Goal: Transaction & Acquisition: Purchase product/service

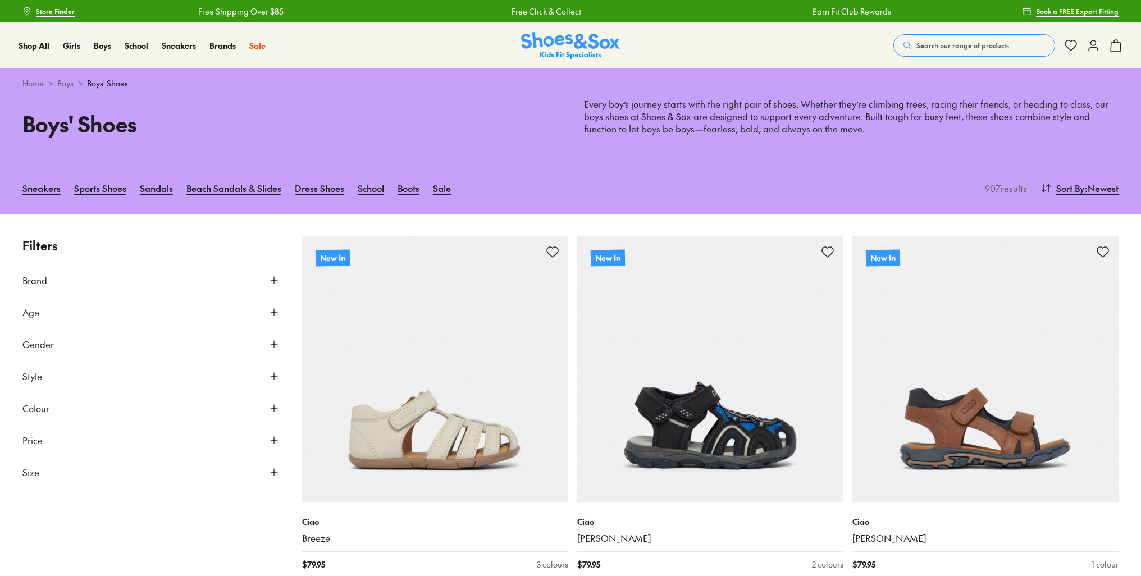
click at [952, 44] on span "Search our range of products" at bounding box center [962, 45] width 93 height 10
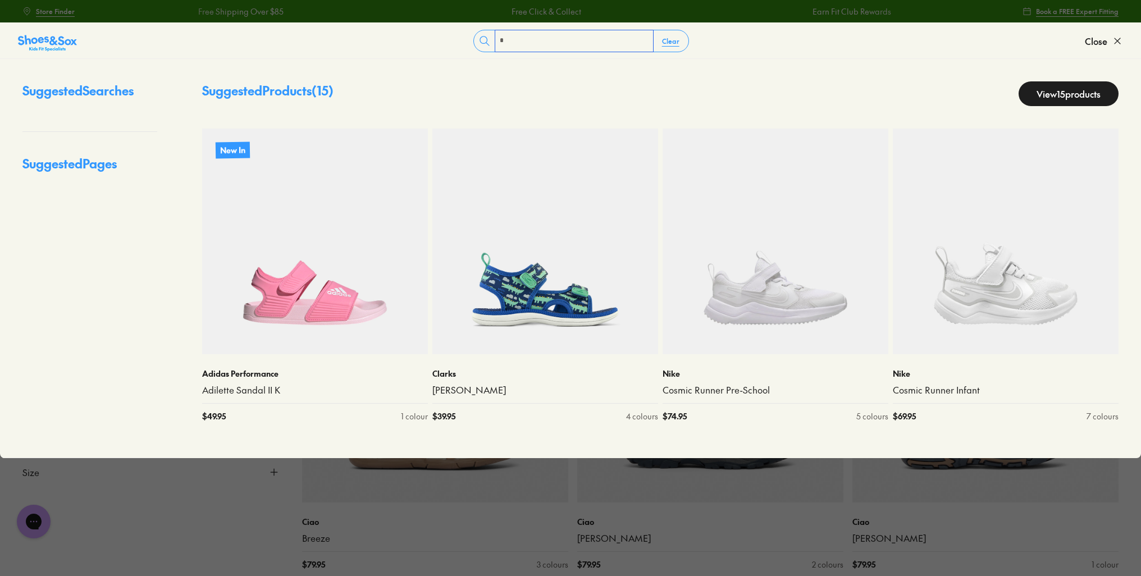
type input "*"
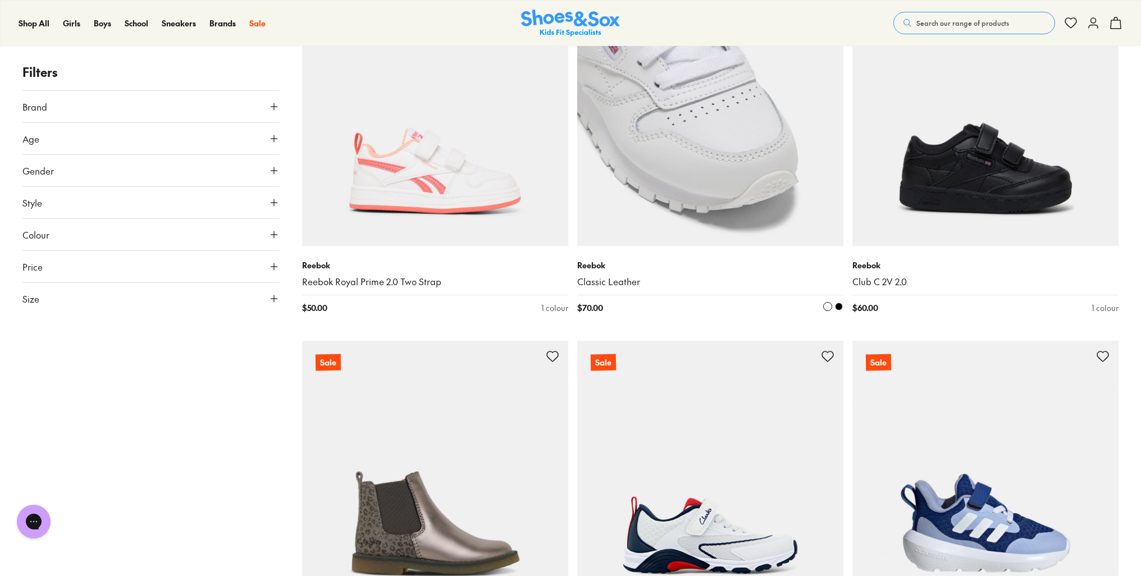
scroll to position [1101, 0]
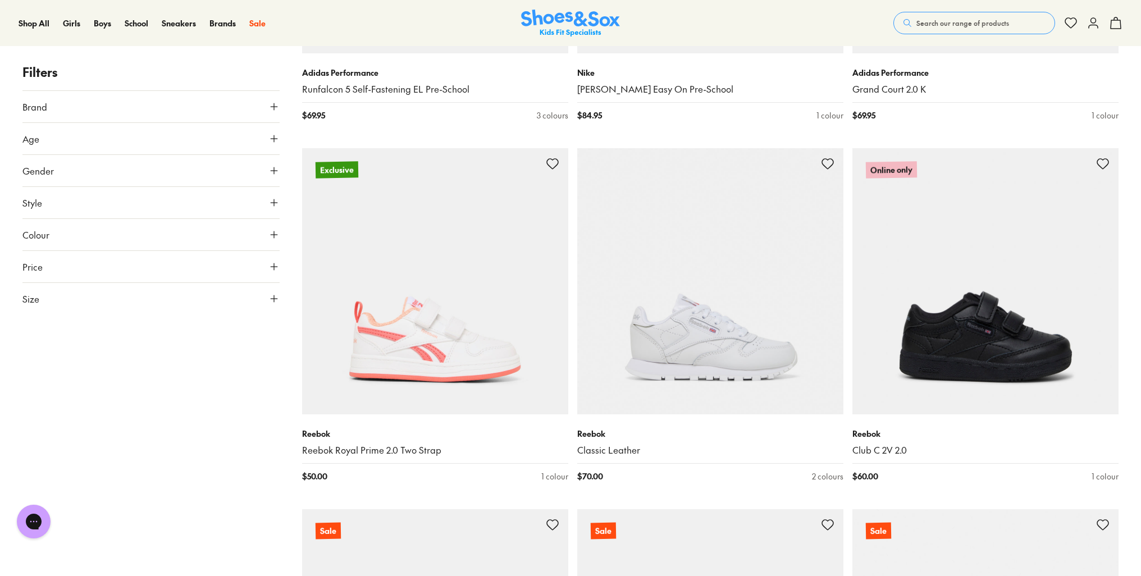
click at [969, 12] on button "Search our range of products" at bounding box center [974, 23] width 162 height 22
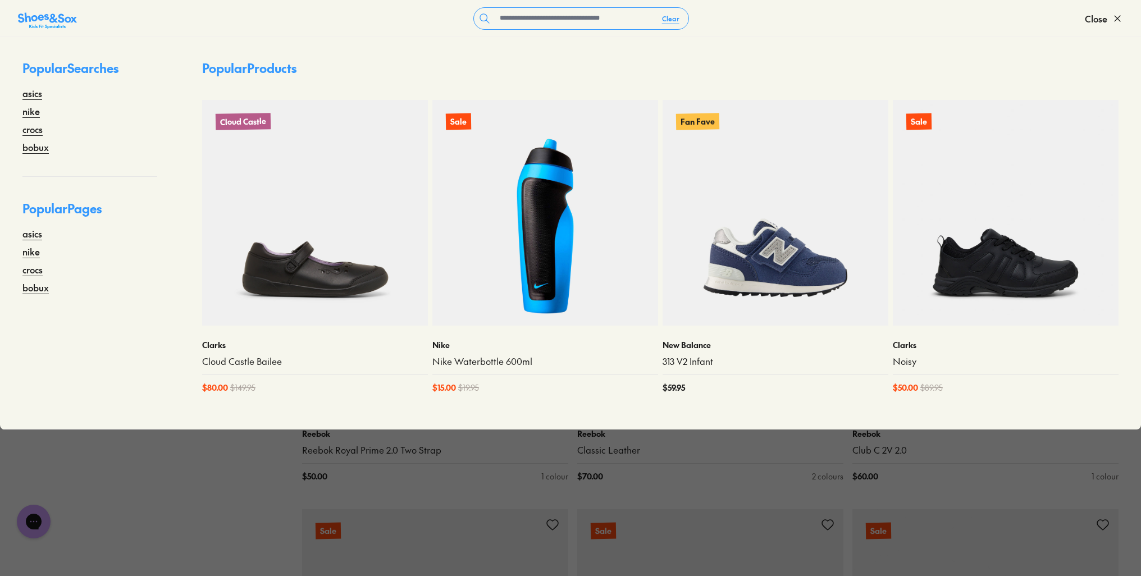
click at [970, 18] on form "Clear" at bounding box center [581, 18] width 1008 height 22
click at [568, 20] on input "text" at bounding box center [574, 18] width 158 height 21
type input "**********"
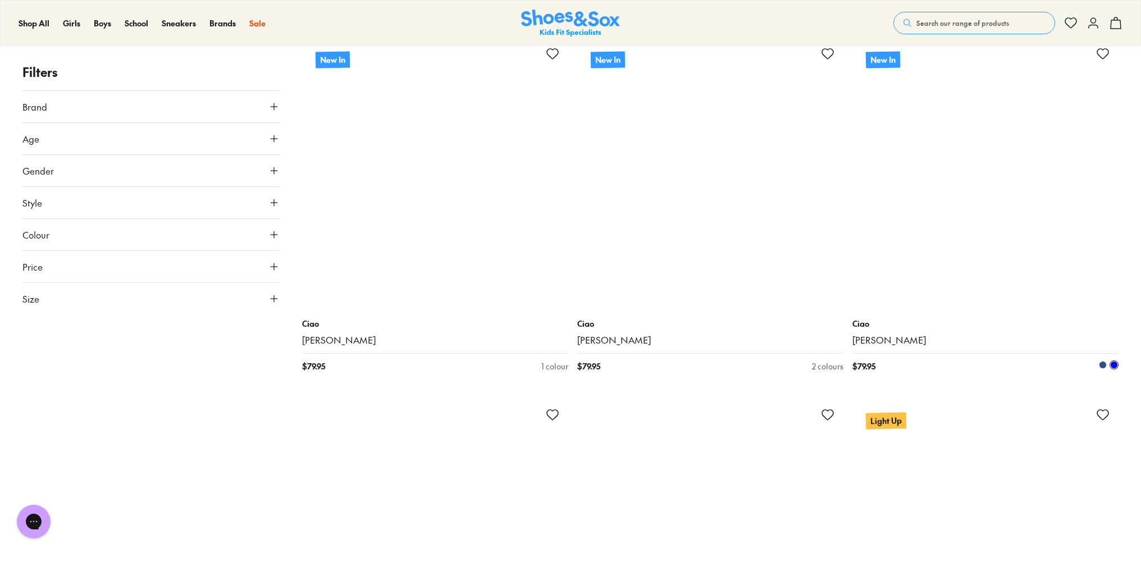
scroll to position [4212, 0]
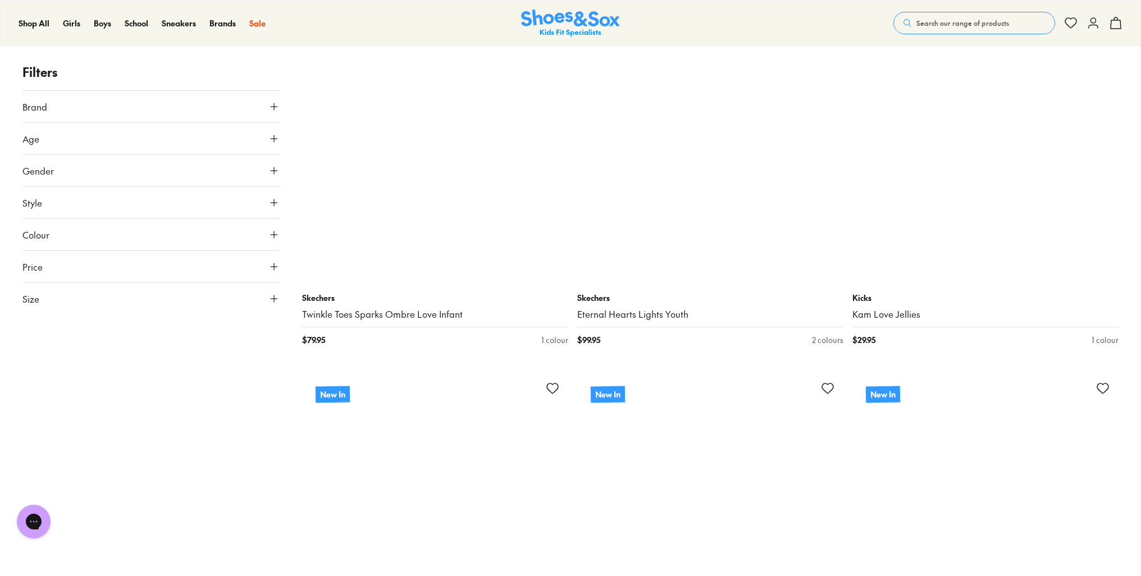
scroll to position [7076, 0]
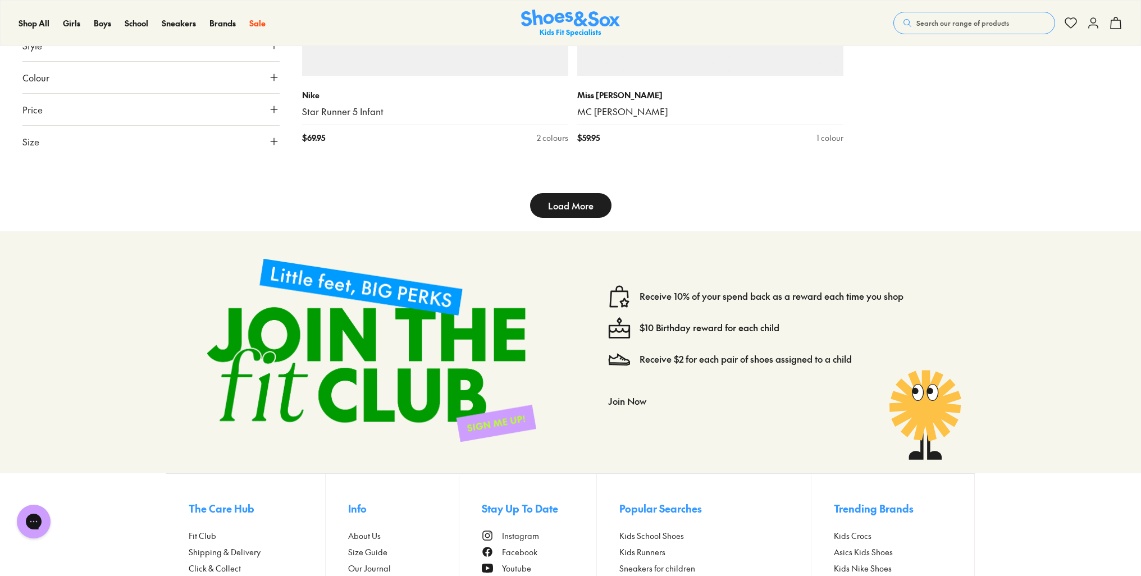
scroll to position [9827, 0]
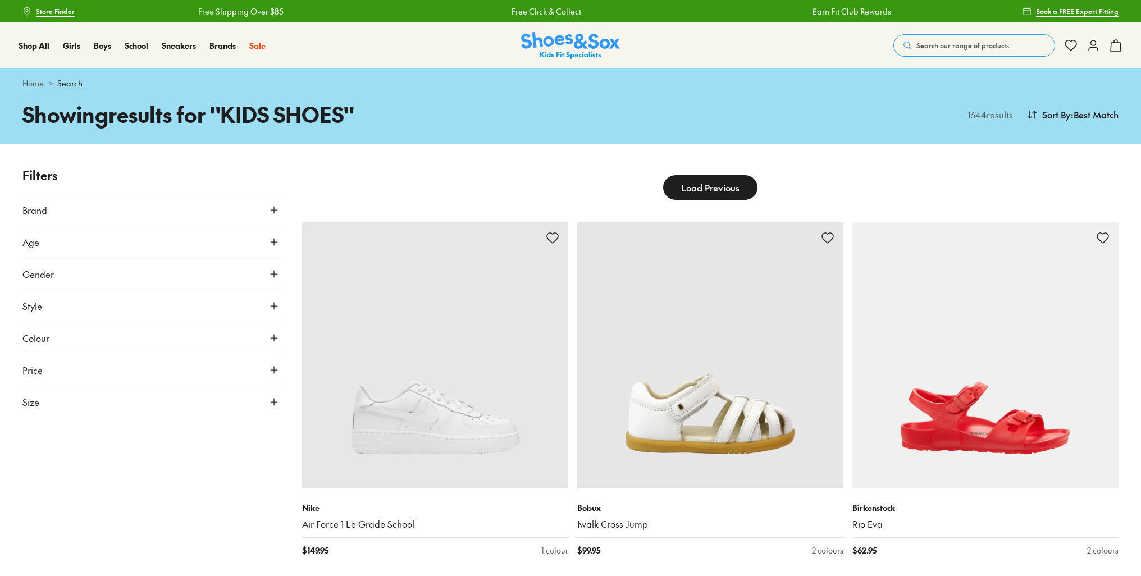
click at [924, 44] on span "Search our range of products" at bounding box center [962, 45] width 93 height 10
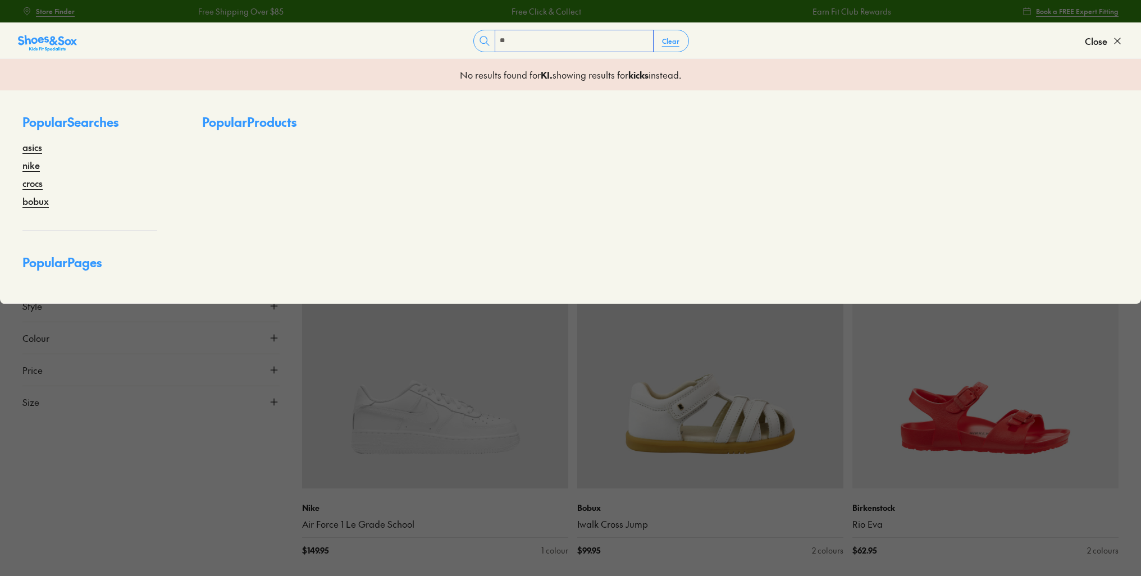
type input "**********"
